Goal: Find specific page/section: Find specific page/section

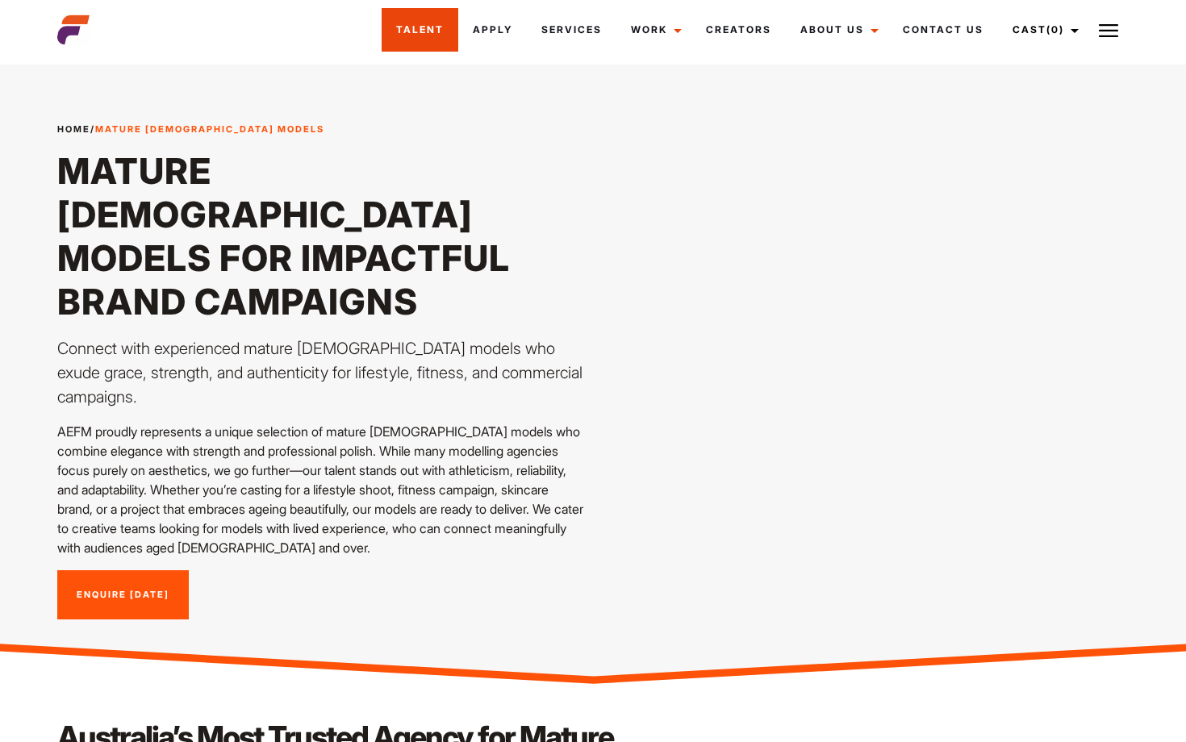
click at [442, 34] on link "Talent" at bounding box center [420, 30] width 77 height 44
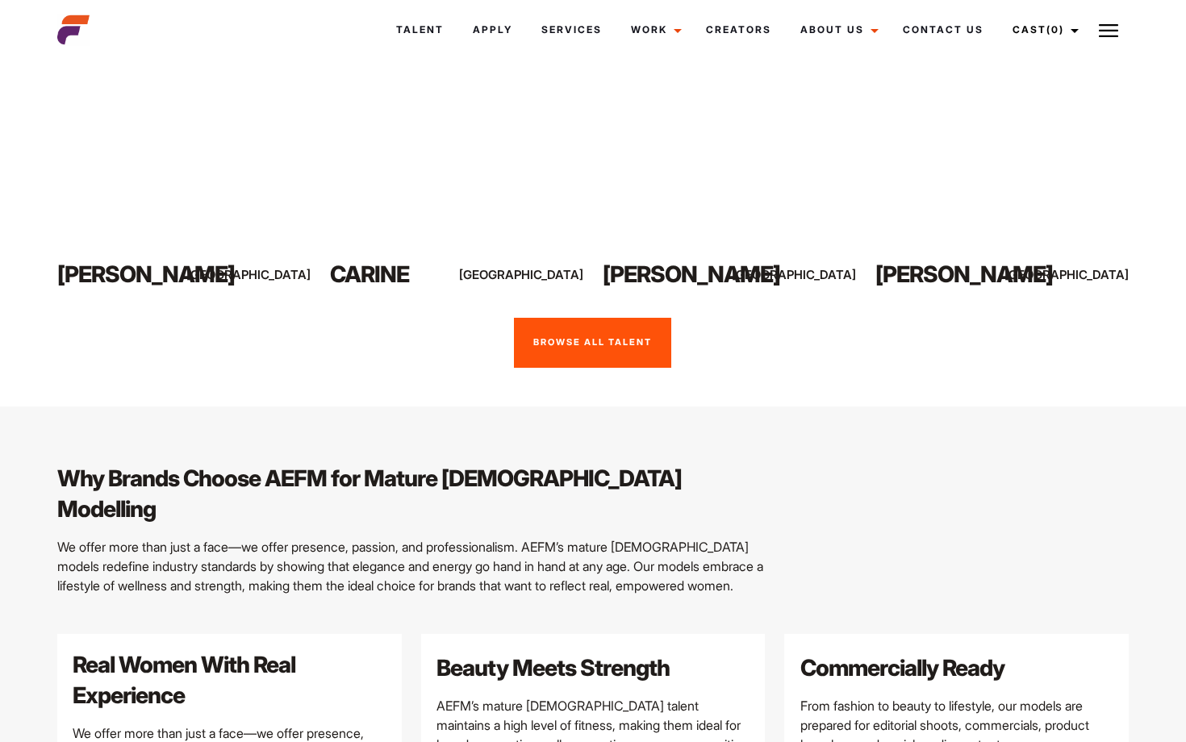
scroll to position [1340, 0]
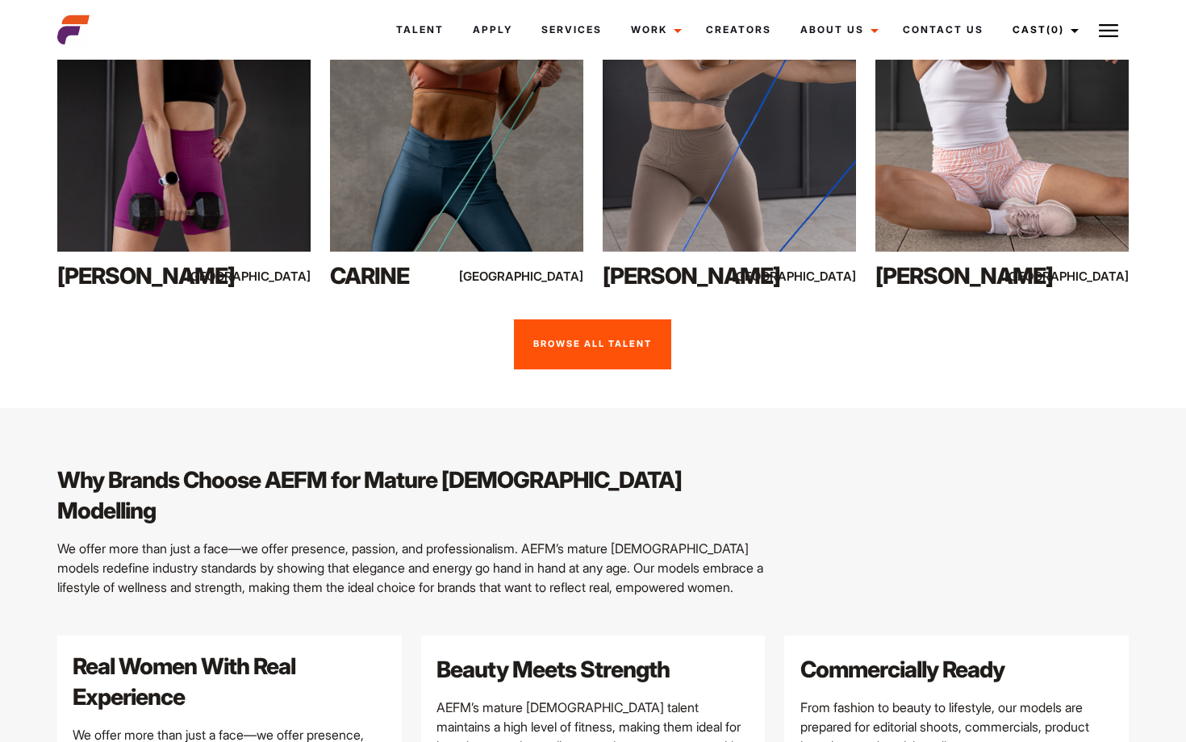
click at [585, 319] on link "Browse all talent" at bounding box center [592, 344] width 157 height 50
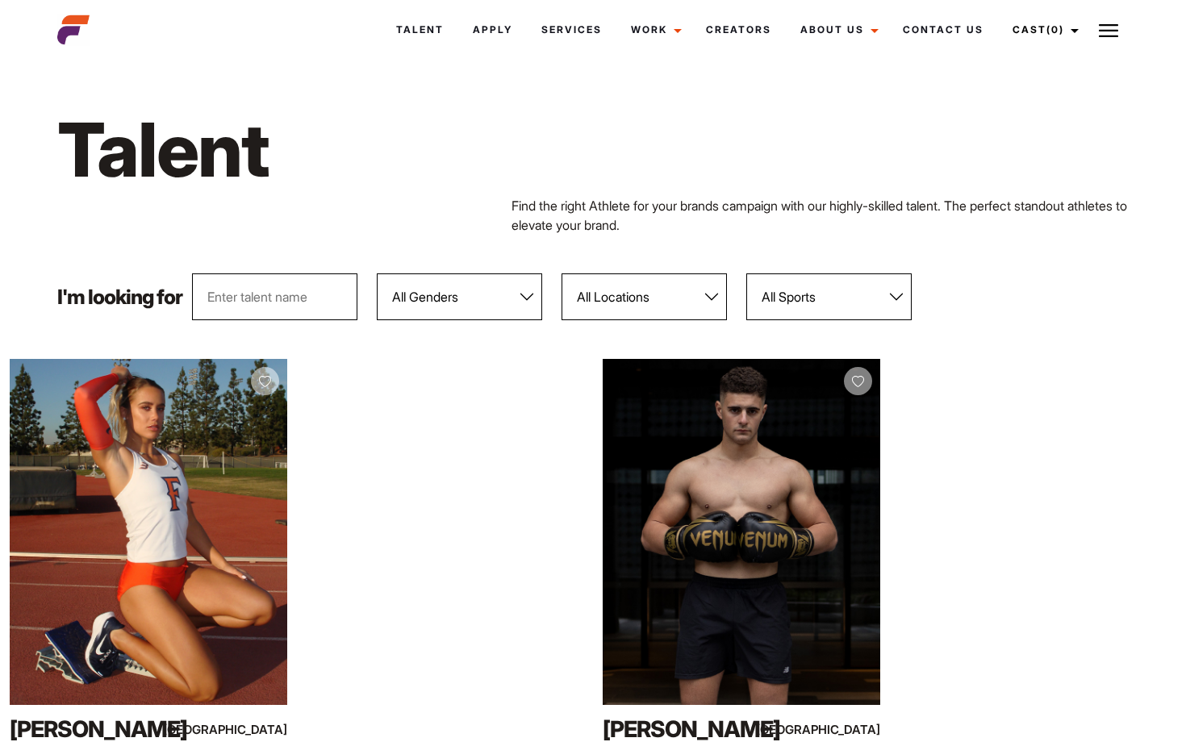
select select "104"
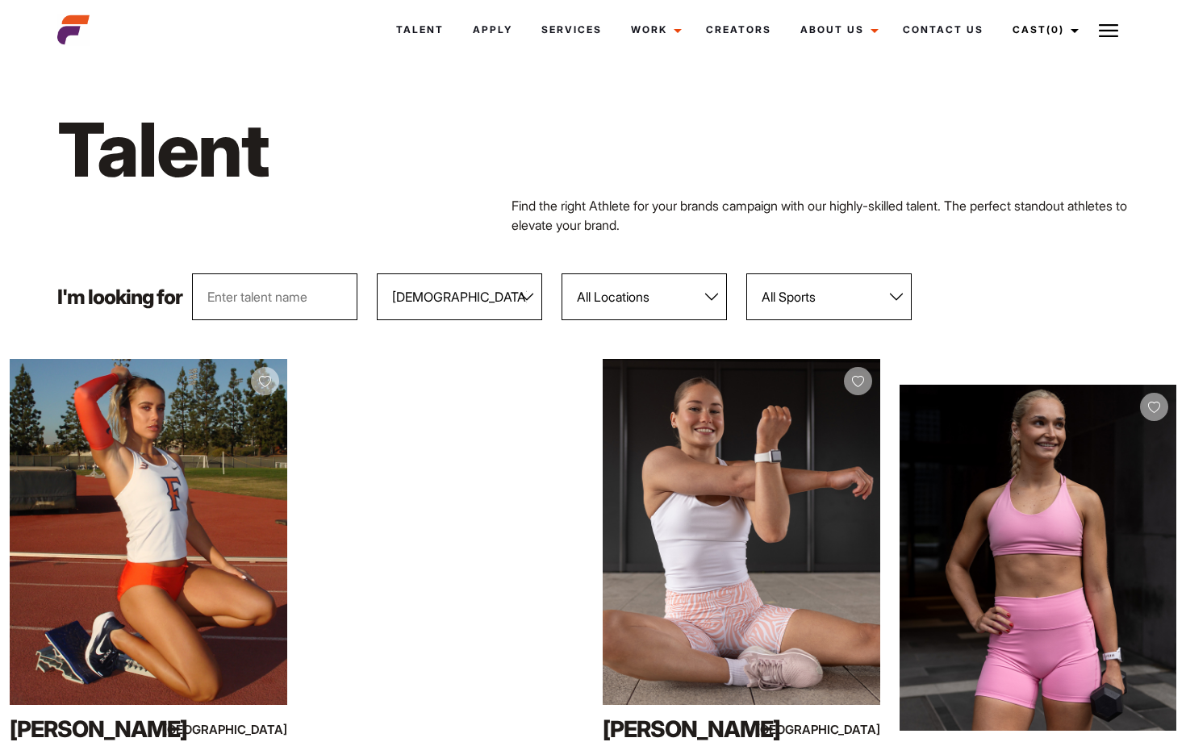
select select "113"
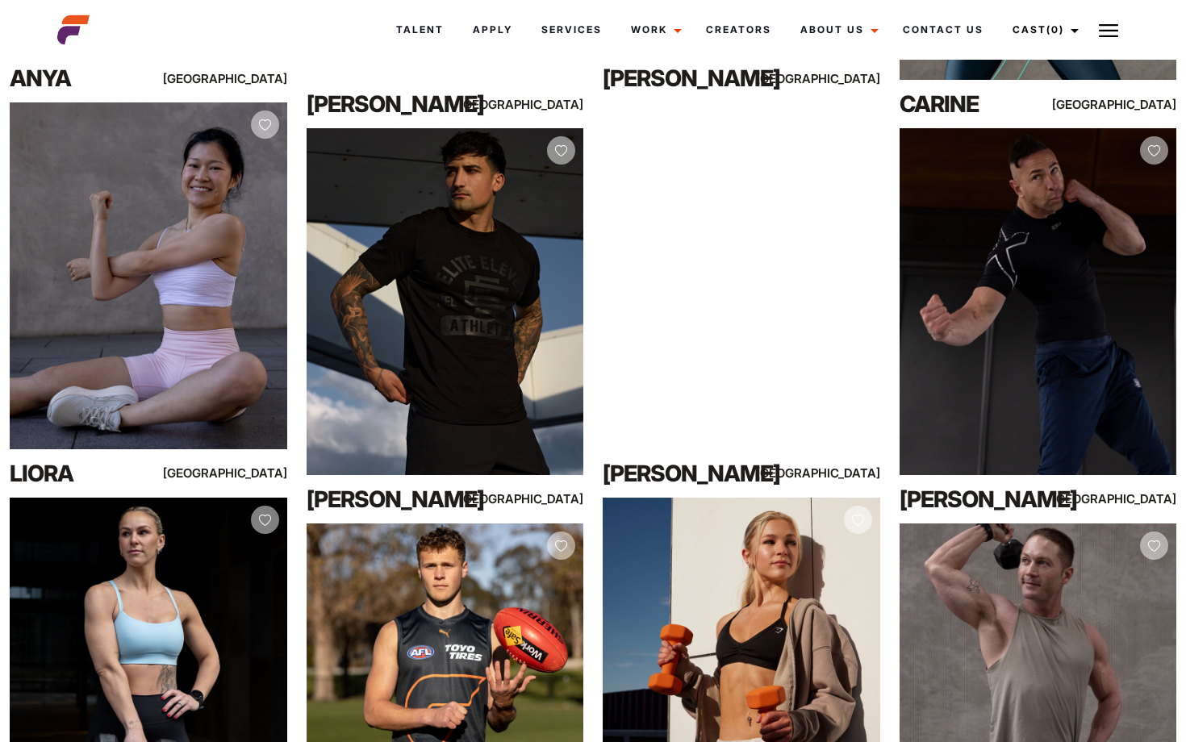
scroll to position [2622, 0]
